Goal: Find specific page/section: Find specific page/section

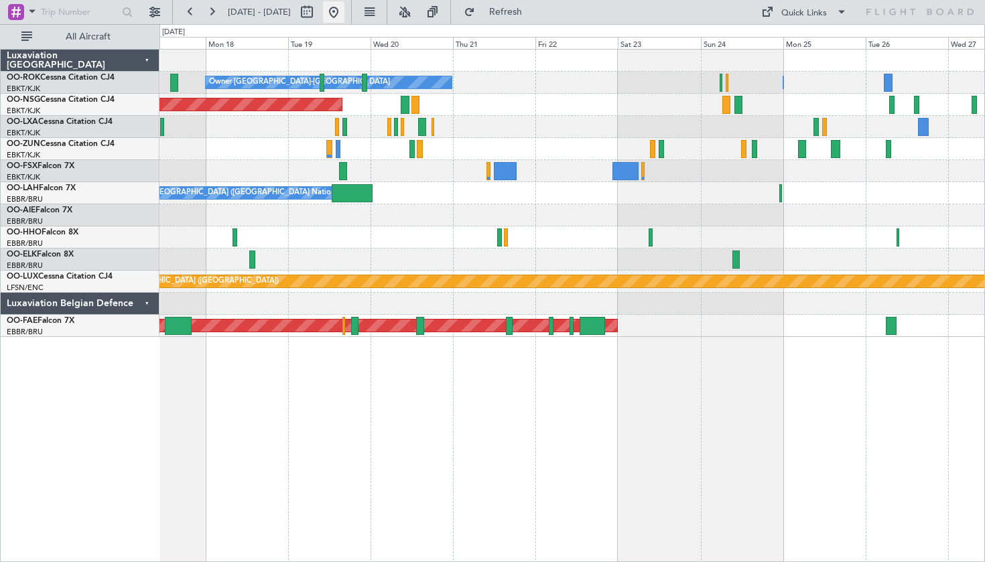
click at [344, 11] on button at bounding box center [333, 11] width 21 height 21
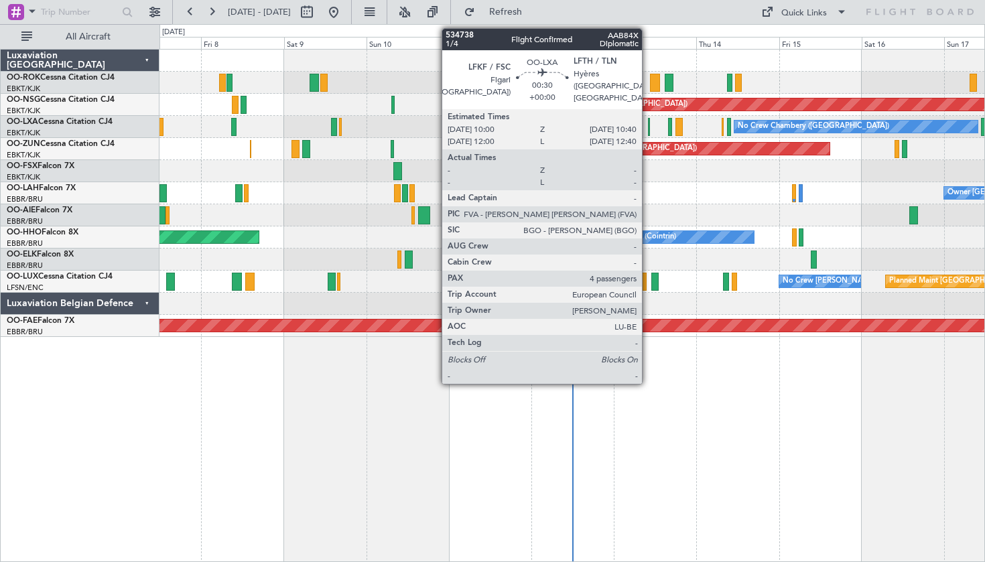
click at [648, 133] on div at bounding box center [649, 127] width 3 height 18
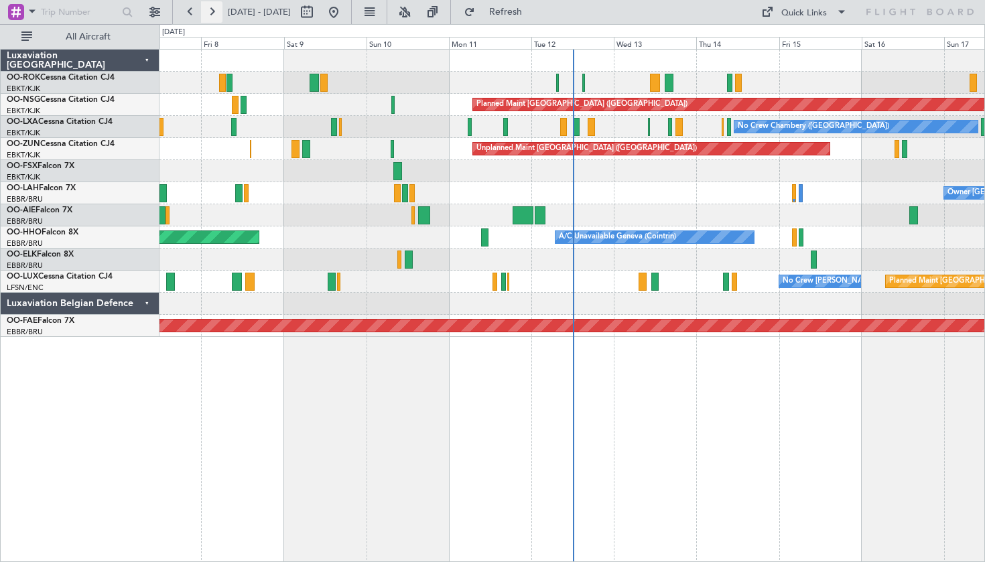
click at [212, 10] on button at bounding box center [211, 11] width 21 height 21
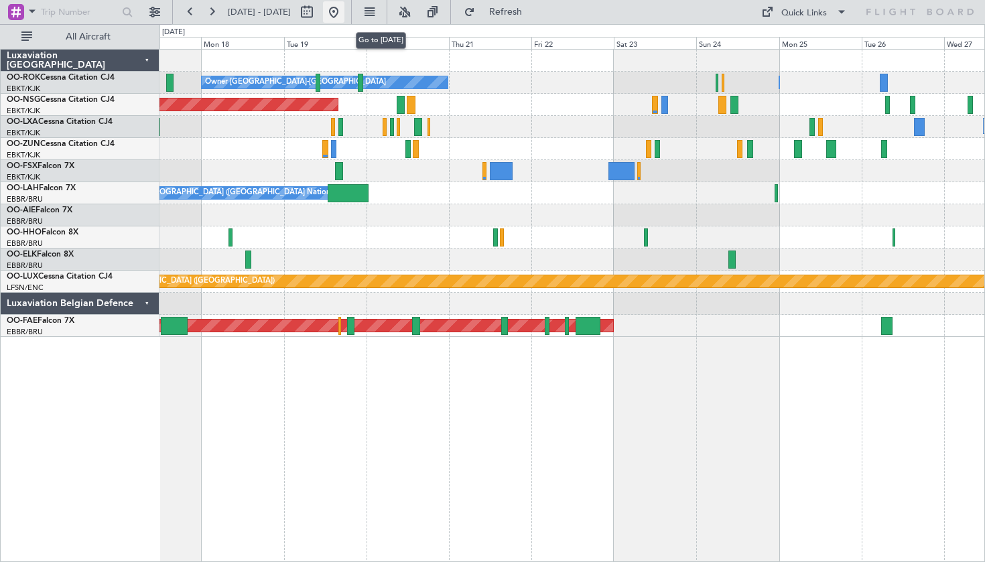
click at [344, 7] on button at bounding box center [333, 11] width 21 height 21
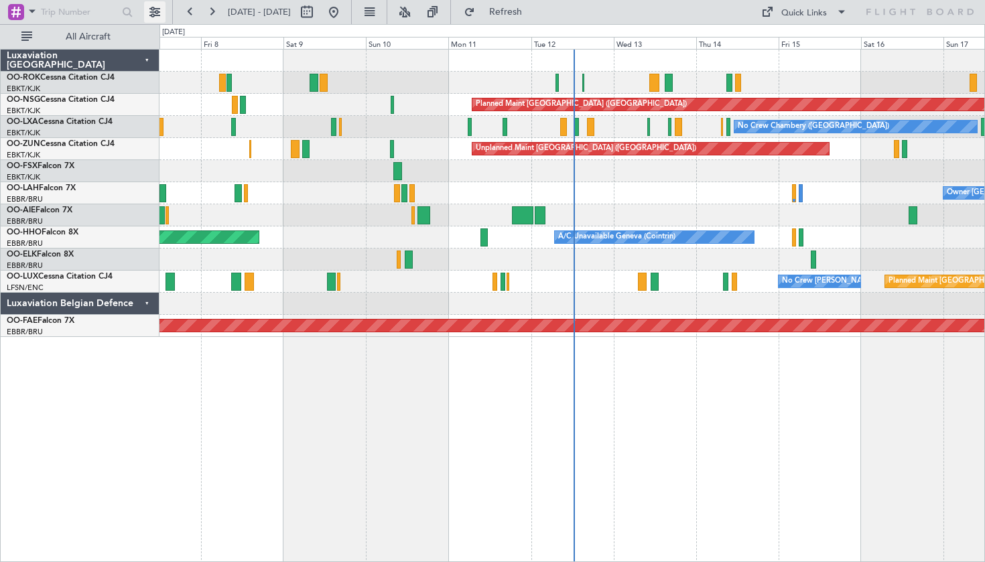
click at [161, 5] on button at bounding box center [154, 11] width 21 height 21
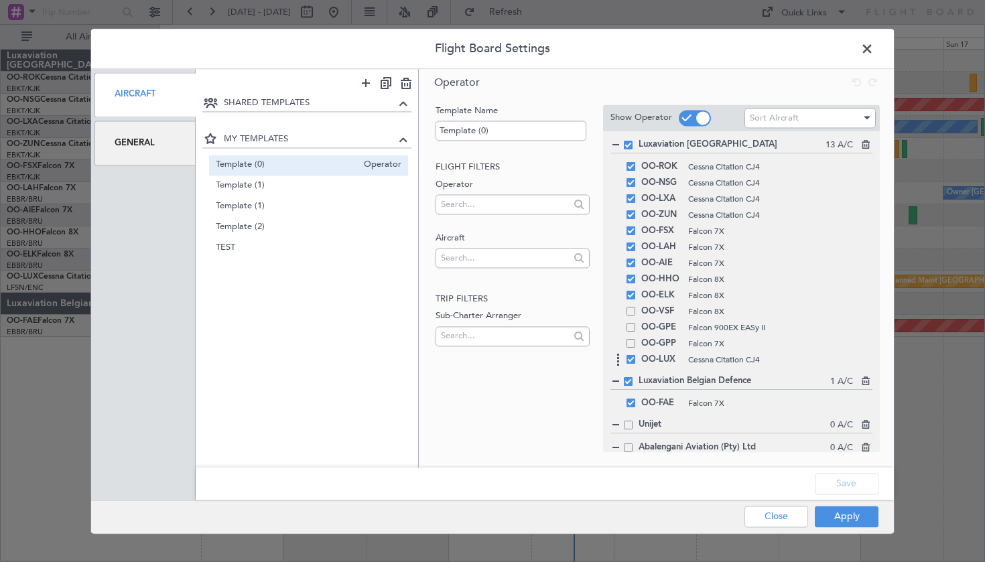
click at [633, 366] on div "OO-LUX Cessna Citation CJ4" at bounding box center [742, 360] width 262 height 16
click at [628, 356] on span at bounding box center [631, 359] width 9 height 9
click at [636, 355] on input "checkbox" at bounding box center [636, 355] width 0 height 0
click at [833, 510] on button "Apply" at bounding box center [847, 516] width 64 height 21
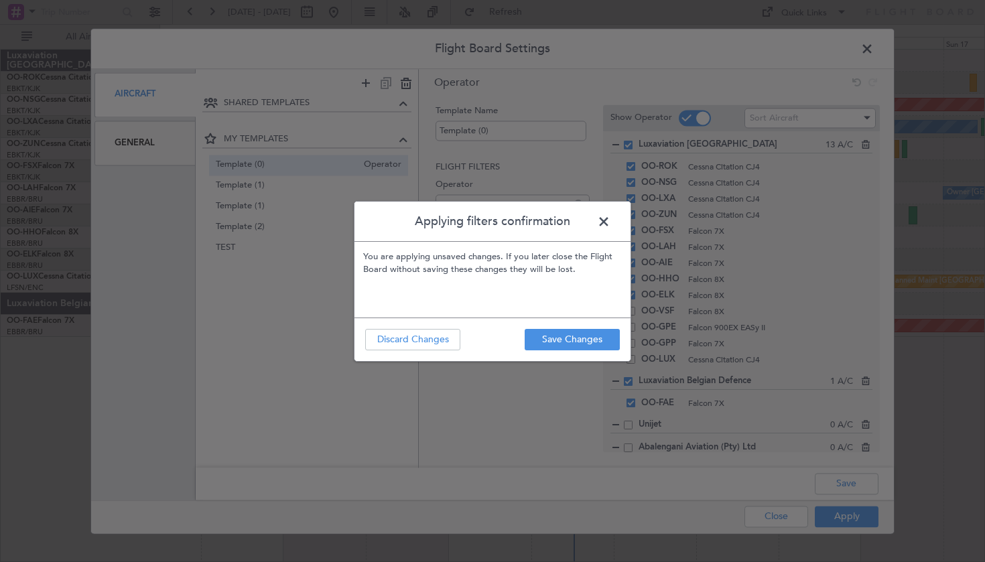
click at [554, 328] on footer "Save Changes Discard Changes" at bounding box center [493, 340] width 276 height 44
click at [558, 334] on button "Save Changes" at bounding box center [572, 339] width 95 height 21
